Goal: Information Seeking & Learning: Find specific fact

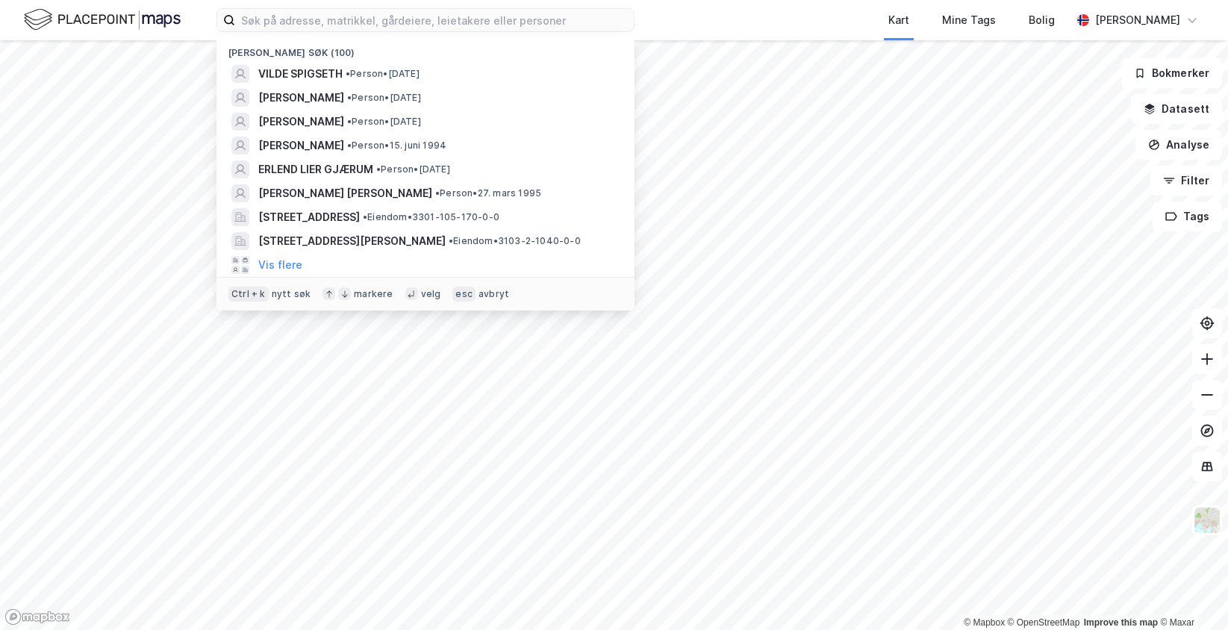
click at [264, 25] on input at bounding box center [434, 20] width 399 height 22
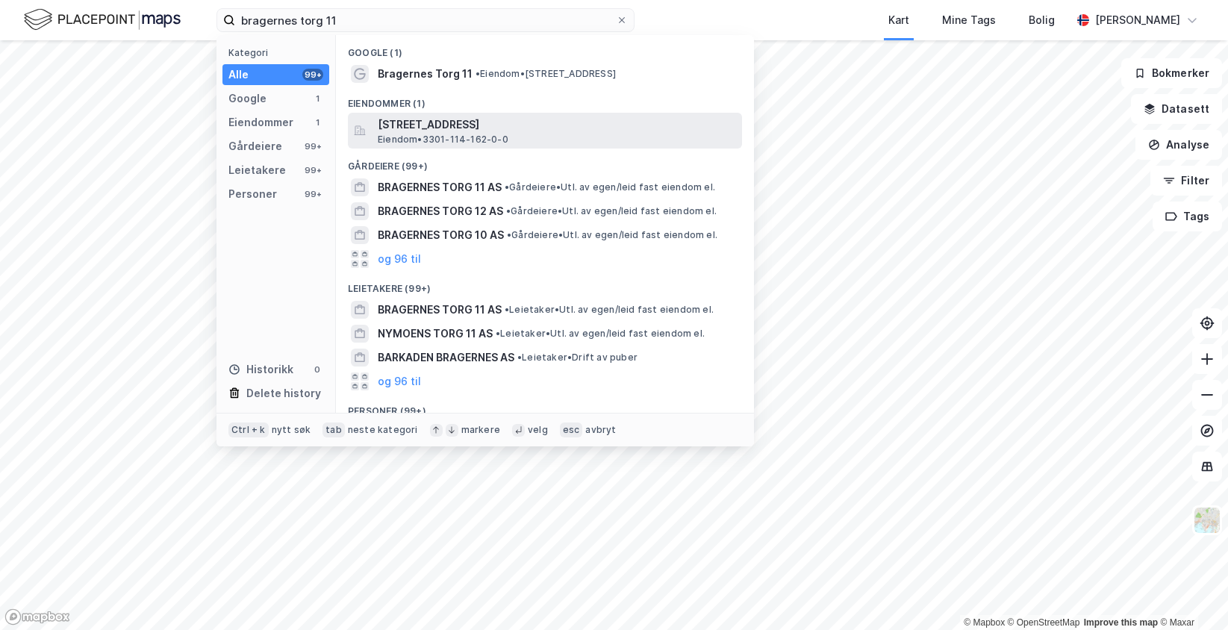
click at [455, 131] on span "[STREET_ADDRESS]" at bounding box center [557, 125] width 358 height 18
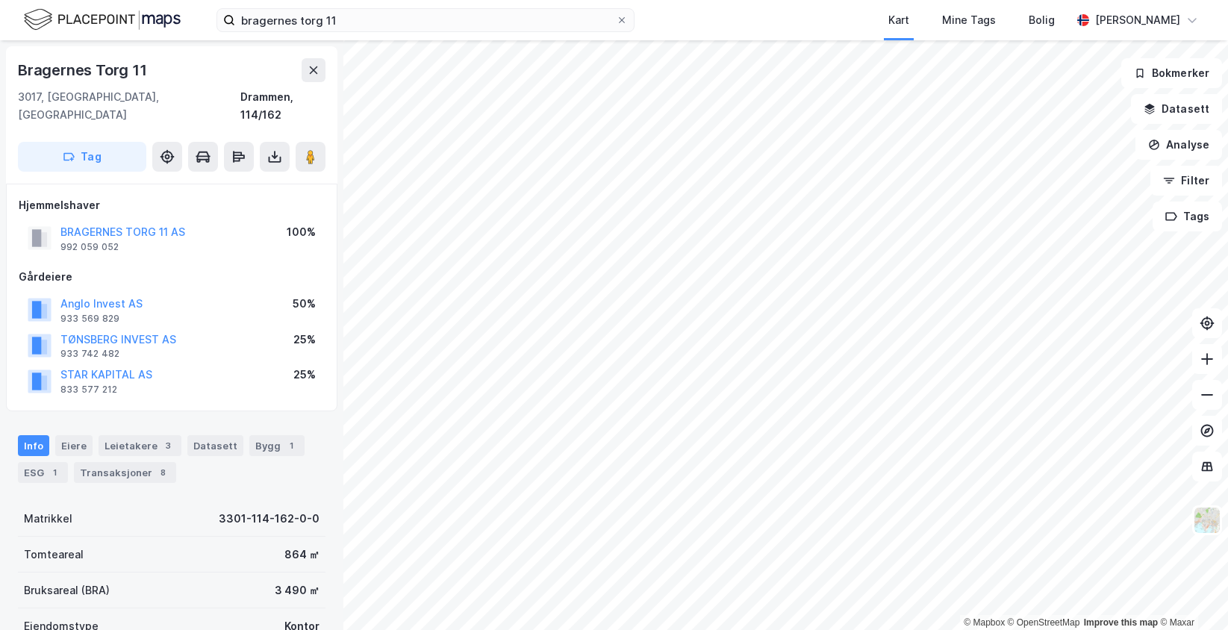
scroll to position [1, 0]
click at [0, 0] on button "BRAGERNES TORG 11 AS" at bounding box center [0, 0] width 0 height 0
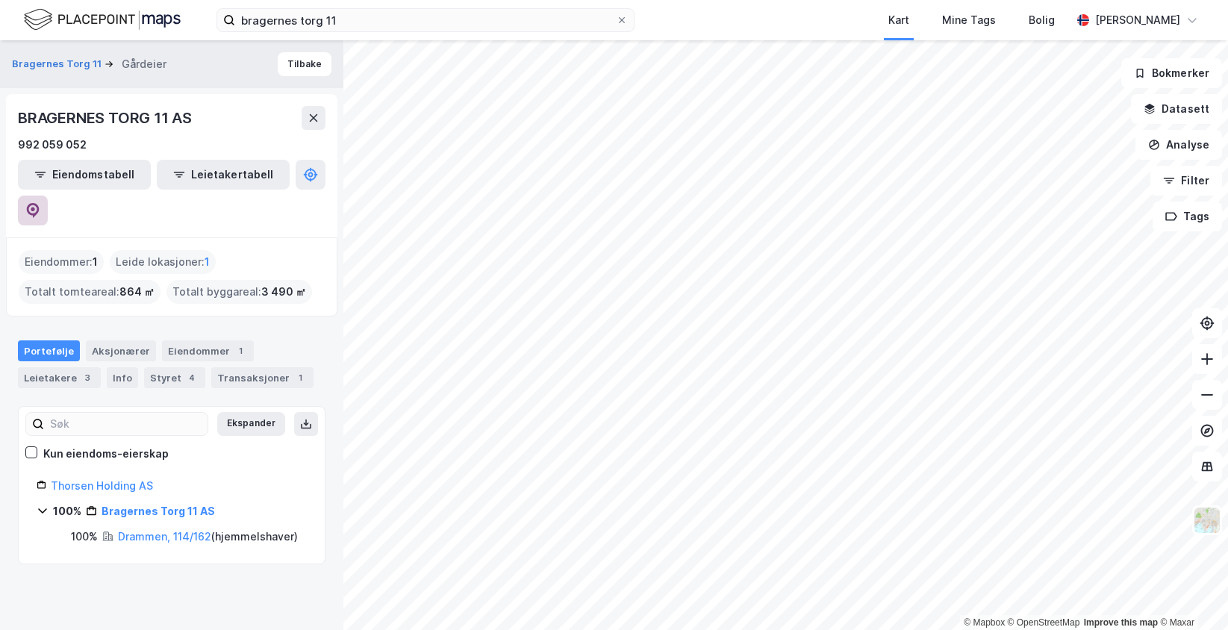
click at [40, 203] on icon at bounding box center [32, 210] width 15 height 15
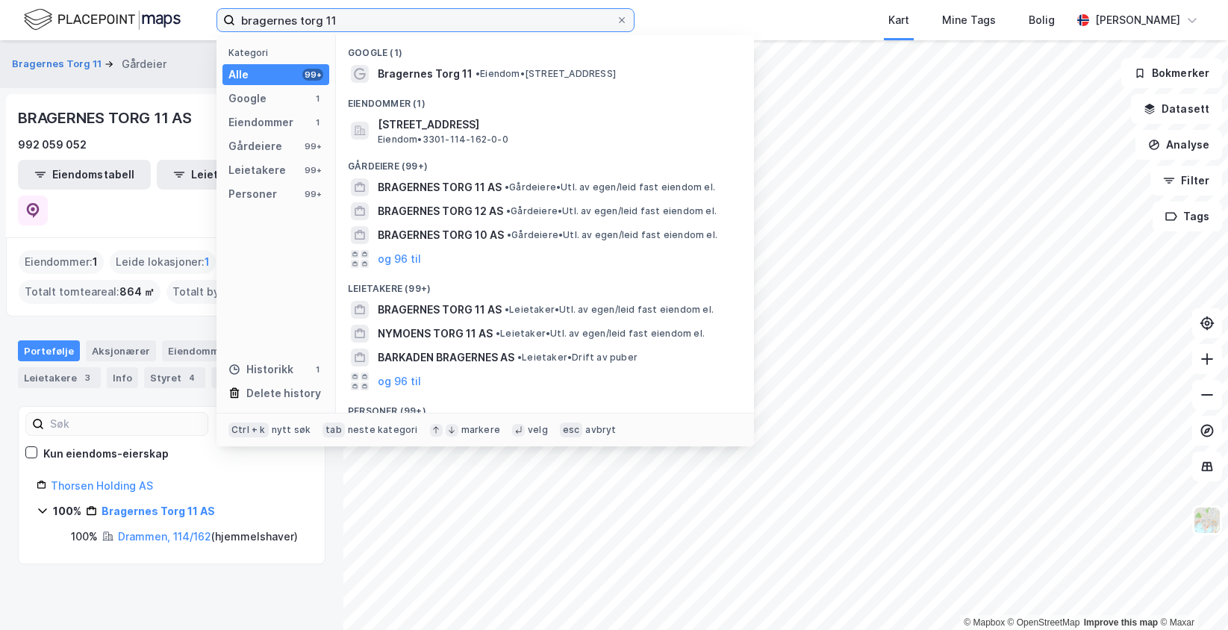
drag, startPoint x: 370, startPoint y: 16, endPoint x: 216, endPoint y: 18, distance: 154.5
click at [216, 18] on div "bragernes torg 11 Kategori Alle 99+ Google 1 Eiendommer 1 Gårdeiere 99+ Leietak…" at bounding box center [614, 20] width 1228 height 40
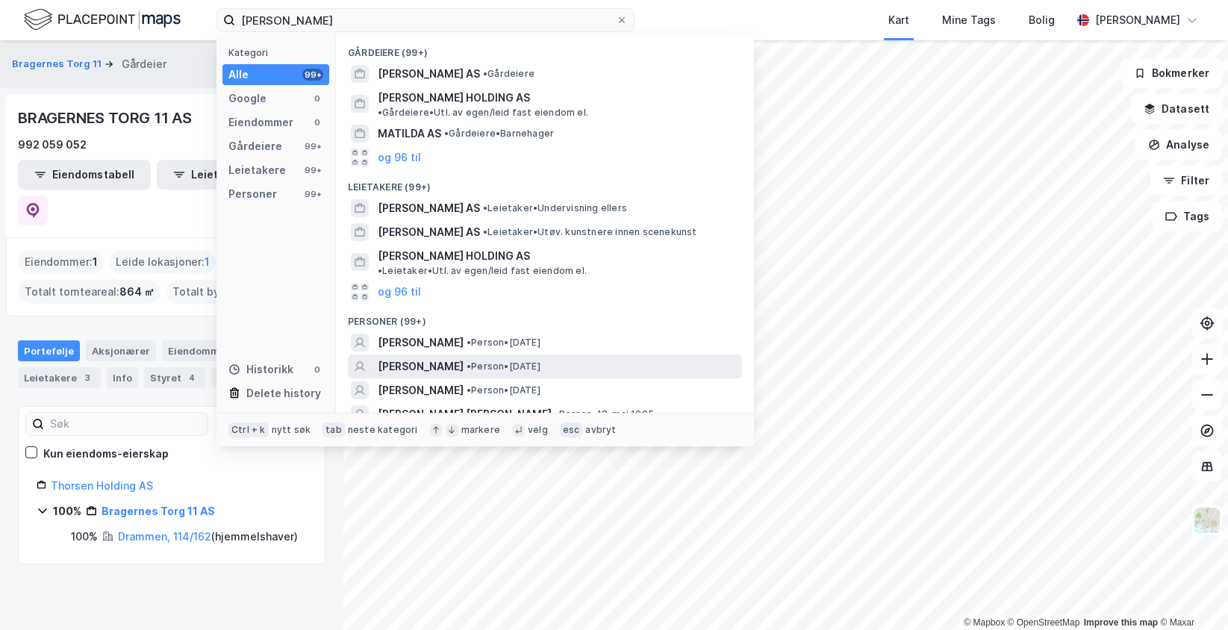
click at [463, 358] on span "[PERSON_NAME]" at bounding box center [421, 367] width 86 height 18
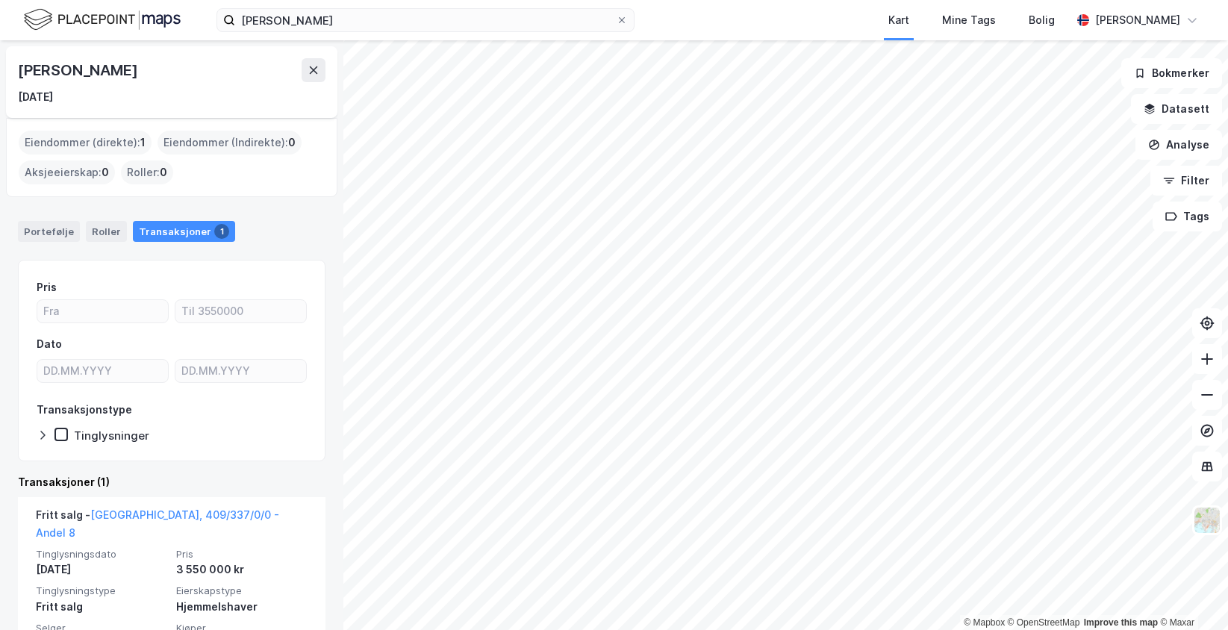
scroll to position [49, 0]
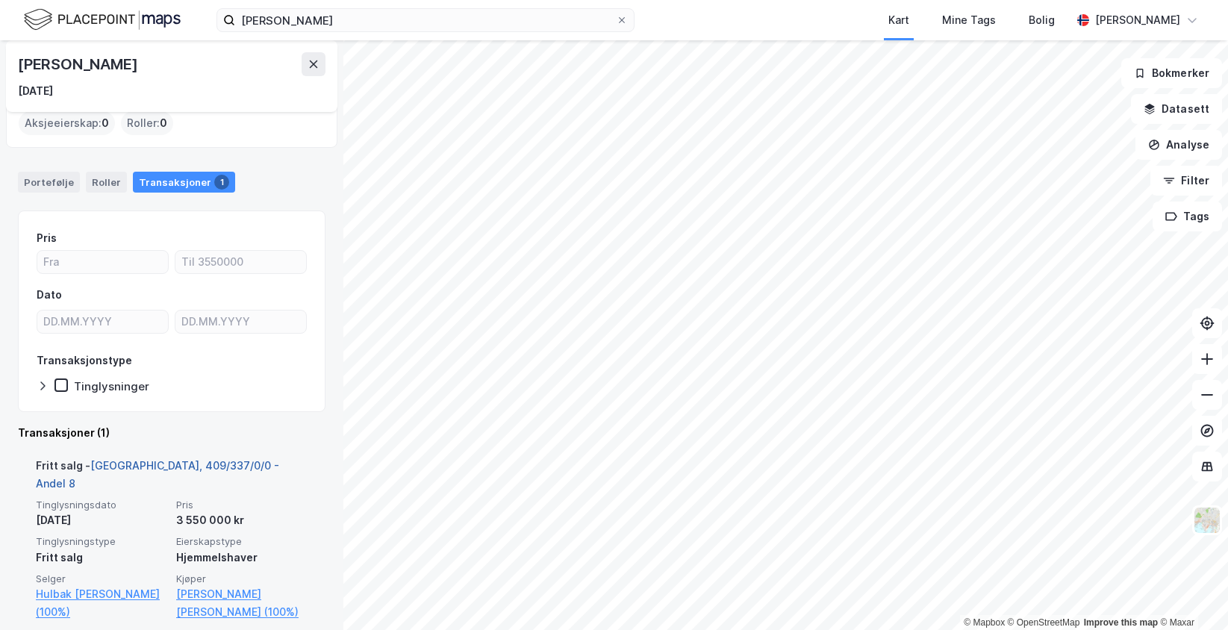
click at [155, 461] on link "[GEOGRAPHIC_DATA], 409/337/0/0 - Andel 8" at bounding box center [157, 474] width 243 height 31
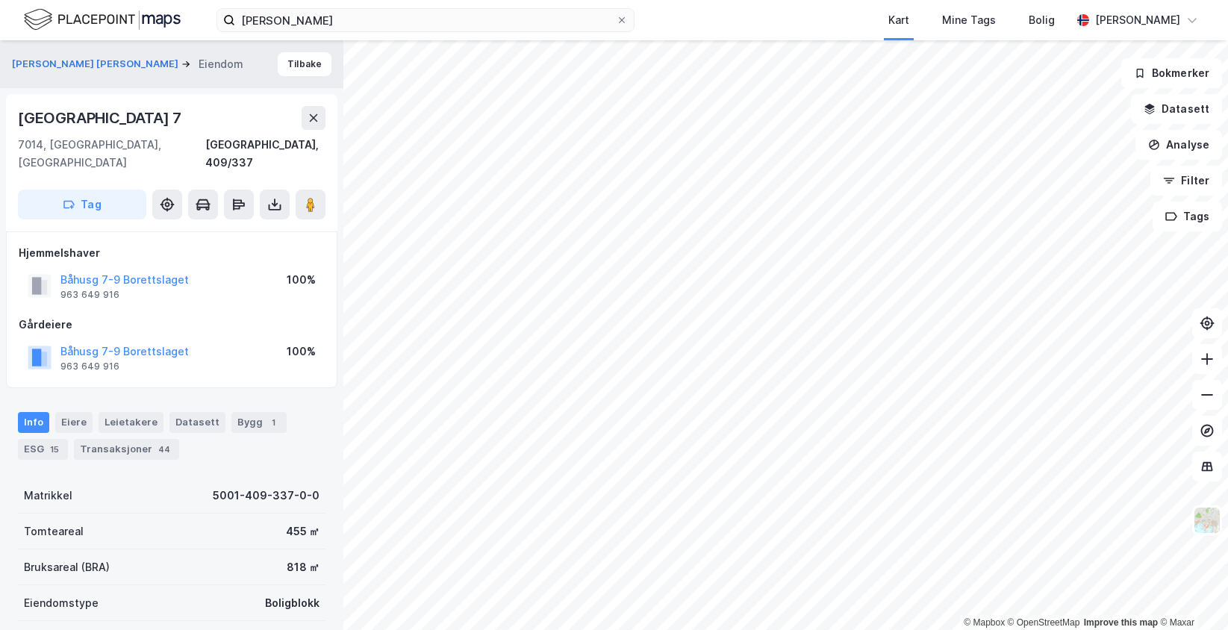
scroll to position [1, 0]
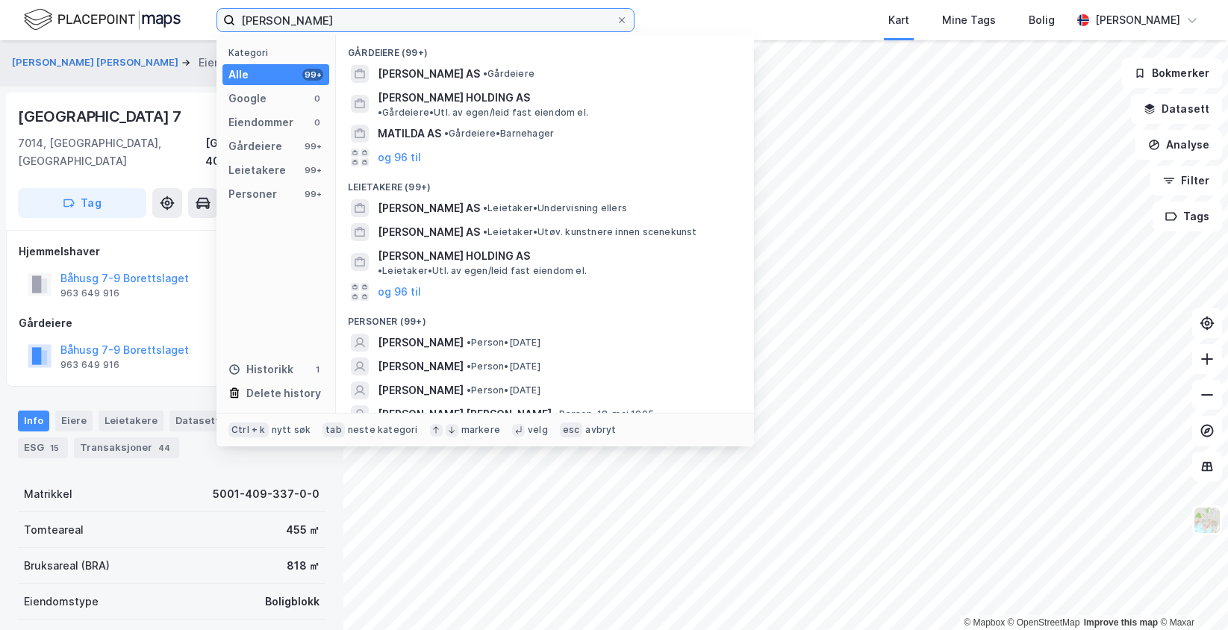
drag, startPoint x: 292, startPoint y: 19, endPoint x: 228, endPoint y: 13, distance: 63.7
click at [233, 13] on label "[PERSON_NAME]" at bounding box center [425, 20] width 418 height 24
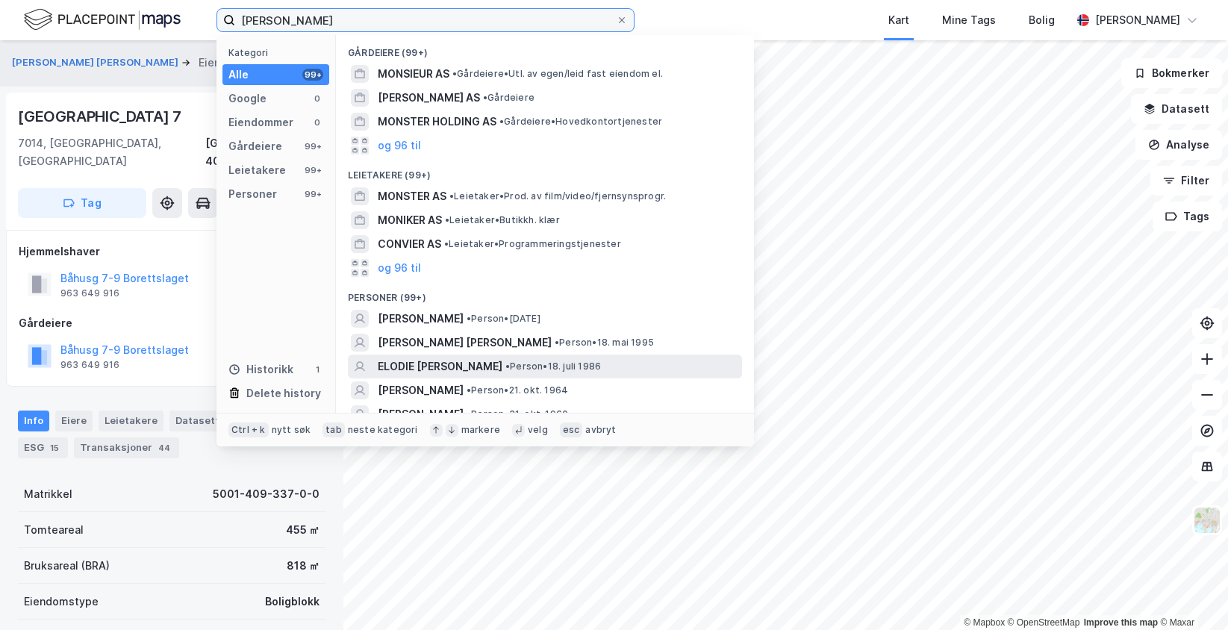
scroll to position [75, 0]
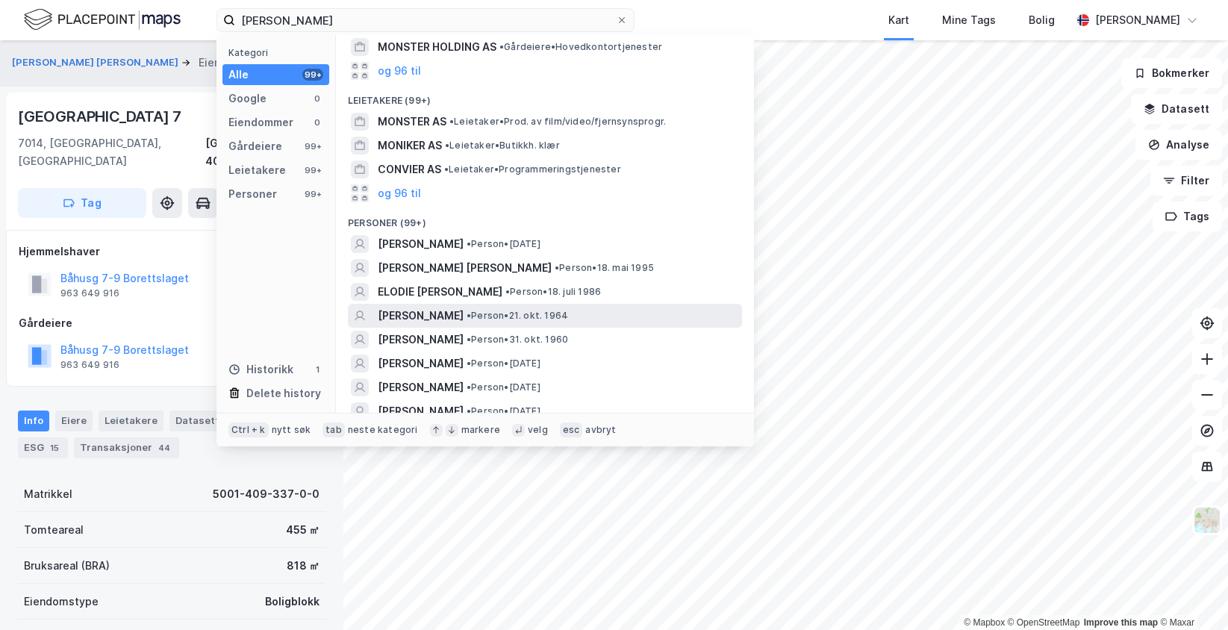
click at [568, 318] on span "• Person • 21. okt. 1964" at bounding box center [517, 316] width 102 height 12
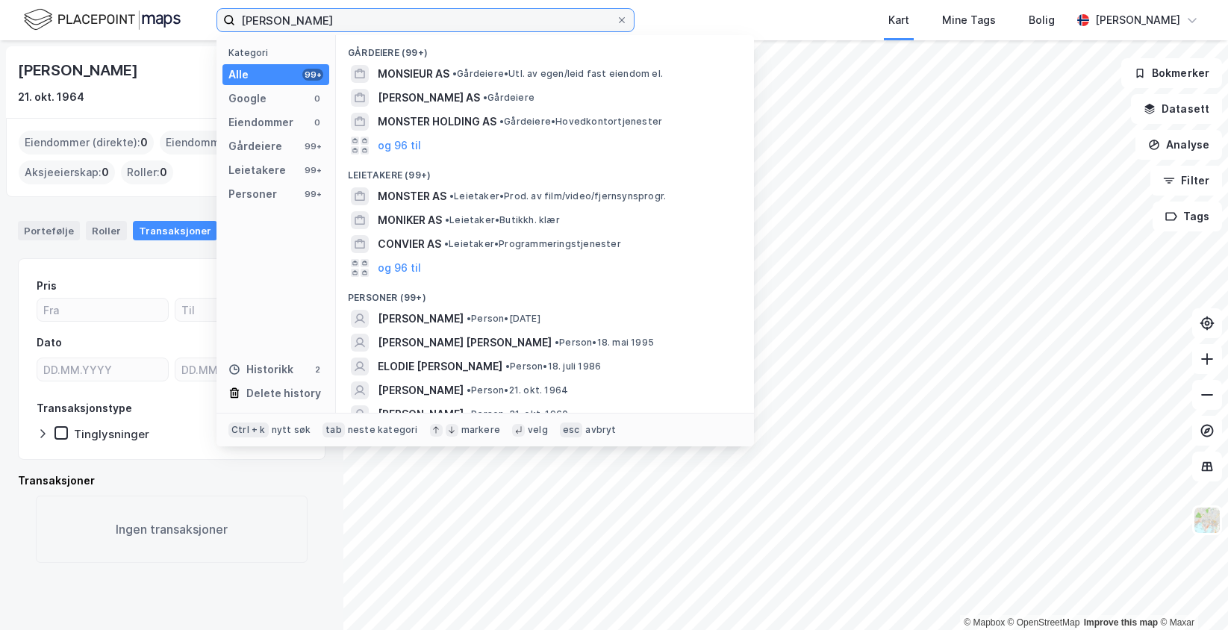
click at [300, 13] on input "[PERSON_NAME]" at bounding box center [425, 20] width 381 height 22
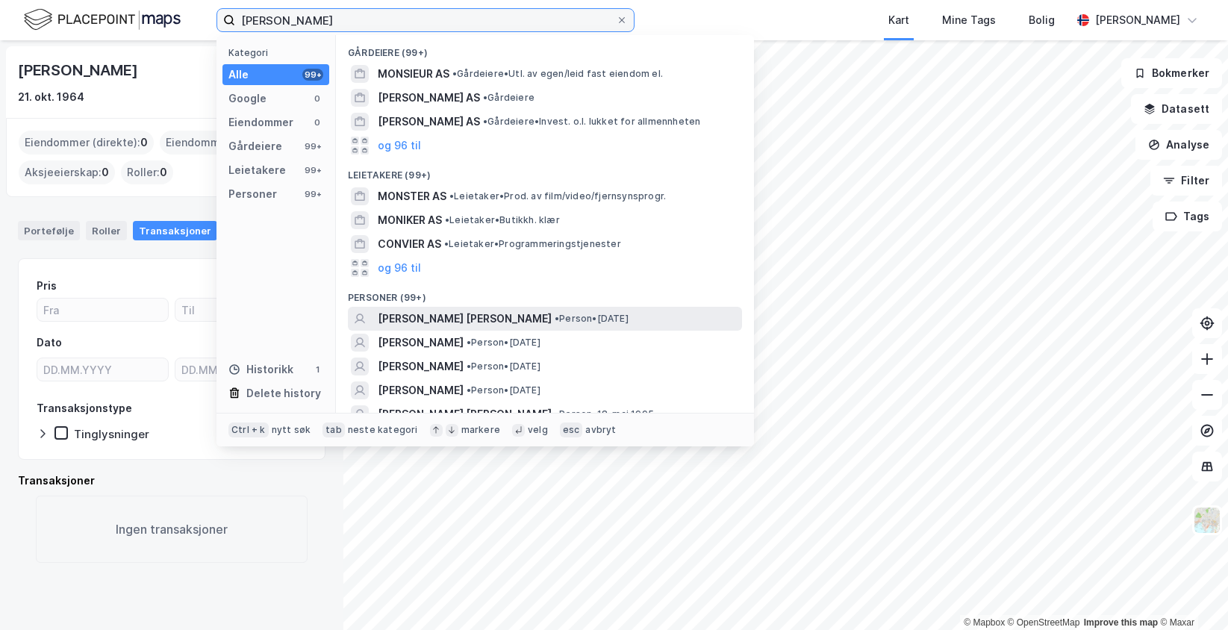
type input "[PERSON_NAME]"
click at [579, 321] on span "• Person • [DATE]" at bounding box center [592, 319] width 74 height 12
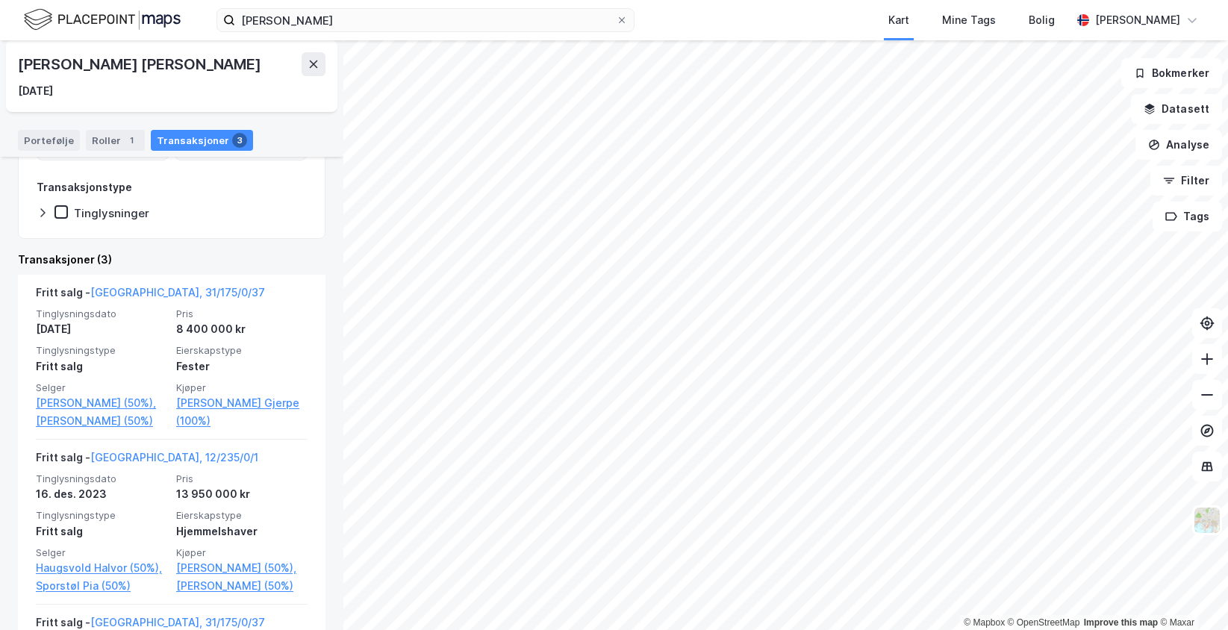
scroll to position [224, 0]
click at [366, 24] on input "[PERSON_NAME]" at bounding box center [425, 20] width 381 height 22
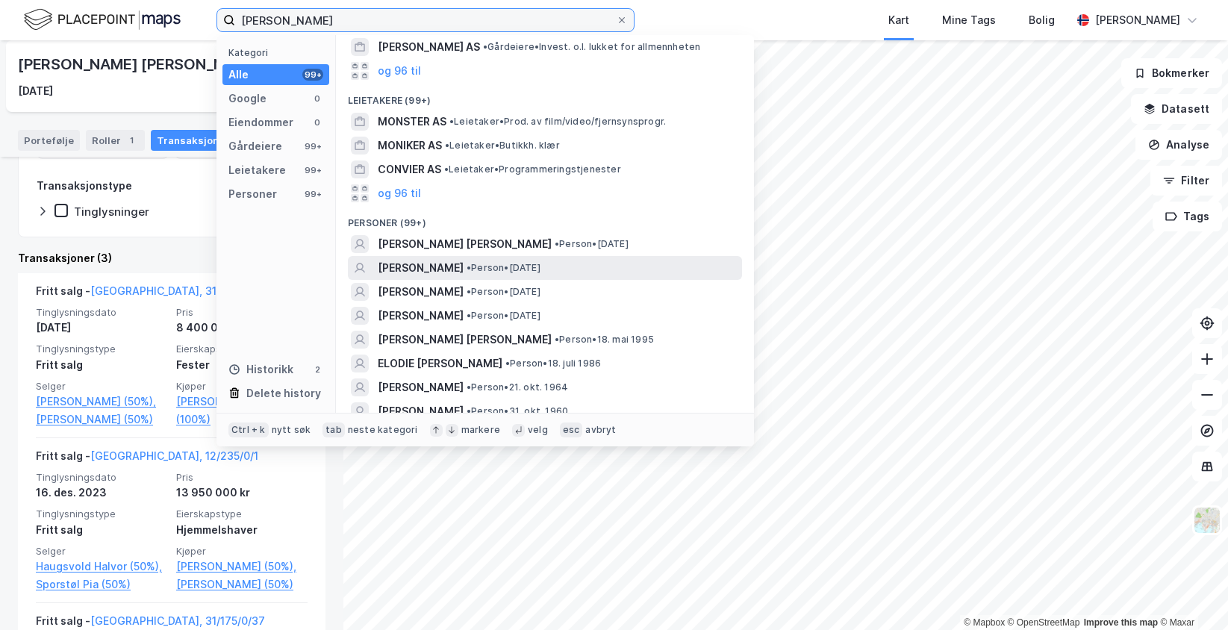
scroll to position [149, 0]
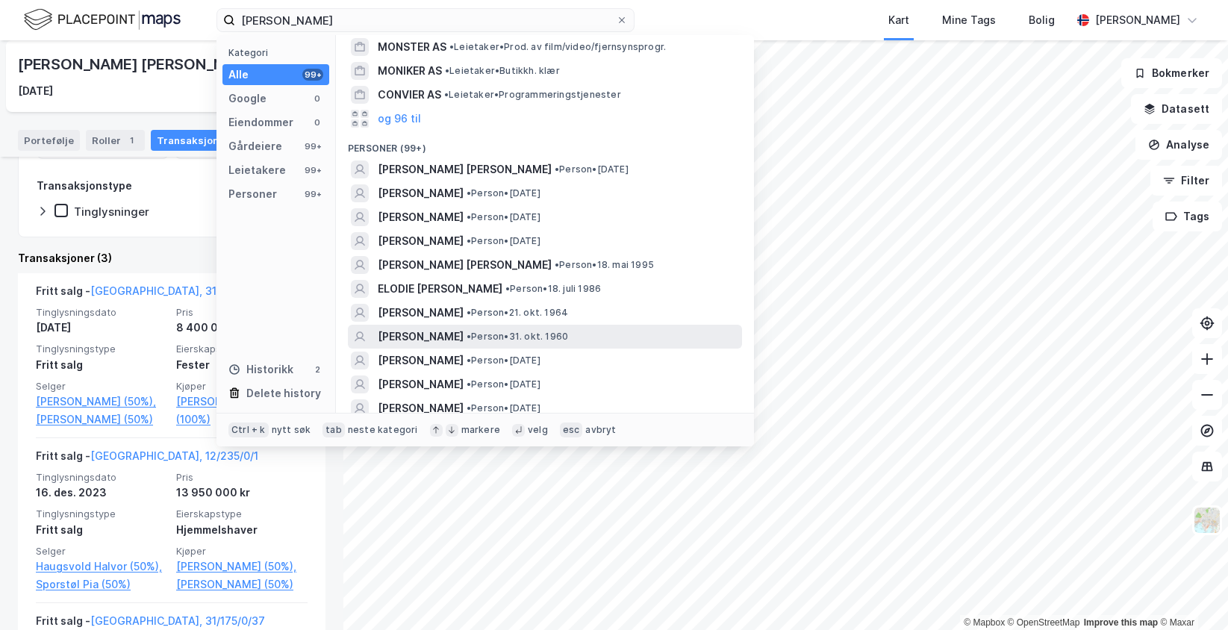
click at [435, 334] on span "[PERSON_NAME]" at bounding box center [421, 337] width 86 height 18
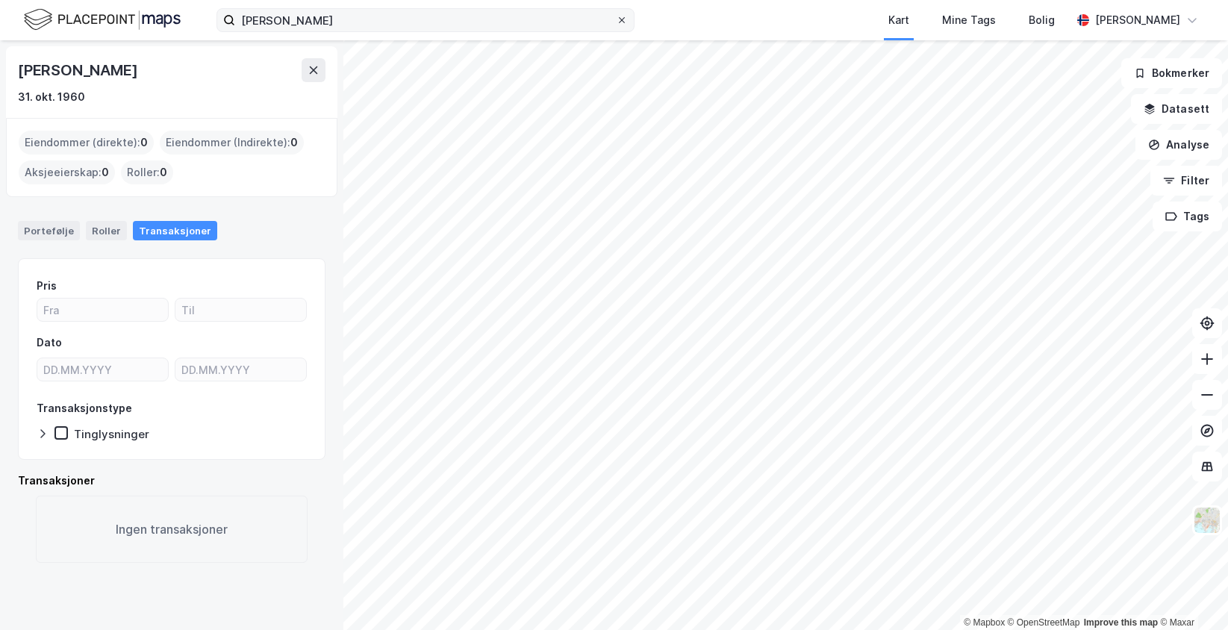
click at [619, 16] on icon at bounding box center [621, 20] width 9 height 9
click at [616, 16] on input "[PERSON_NAME]" at bounding box center [425, 20] width 381 height 22
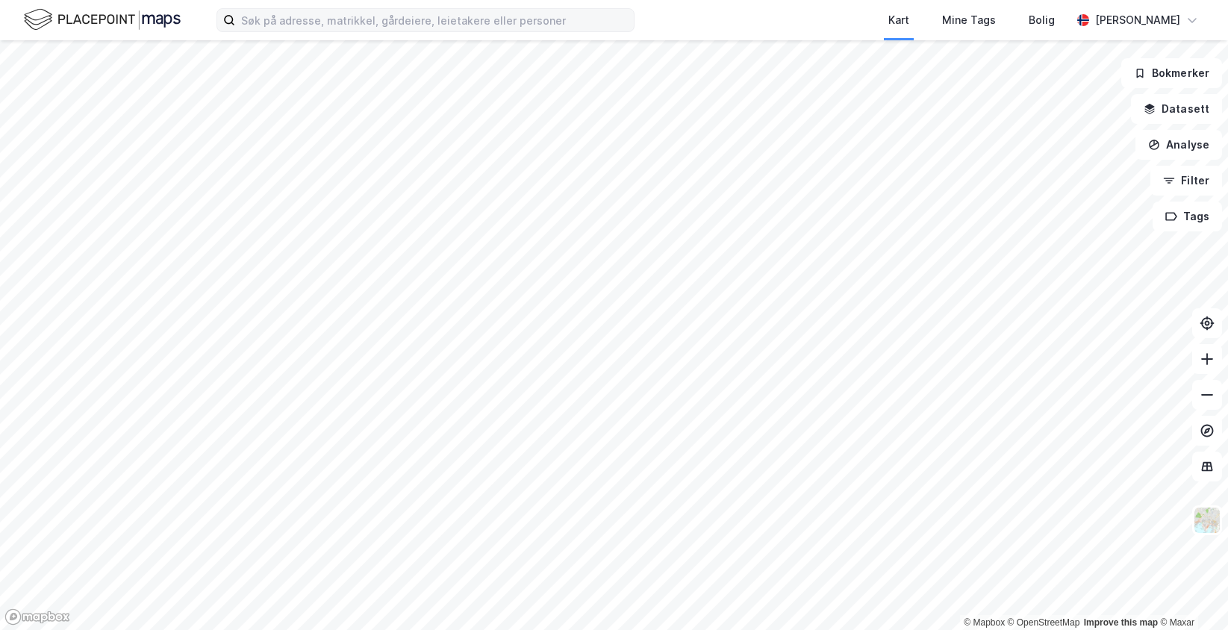
click at [671, 9] on div "Kart Mine Tags [PERSON_NAME] [PERSON_NAME]" at bounding box center [614, 20] width 1228 height 40
